Goal: Information Seeking & Learning: Learn about a topic

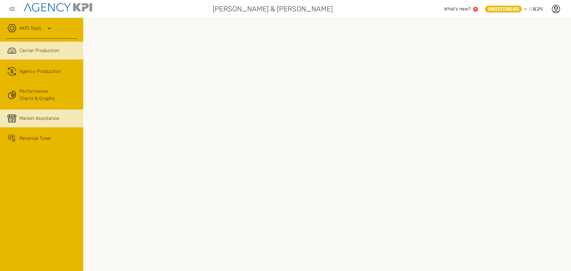
click at [48, 119] on span "Market Assistance" at bounding box center [39, 118] width 40 height 7
